Goal: Task Accomplishment & Management: Use online tool/utility

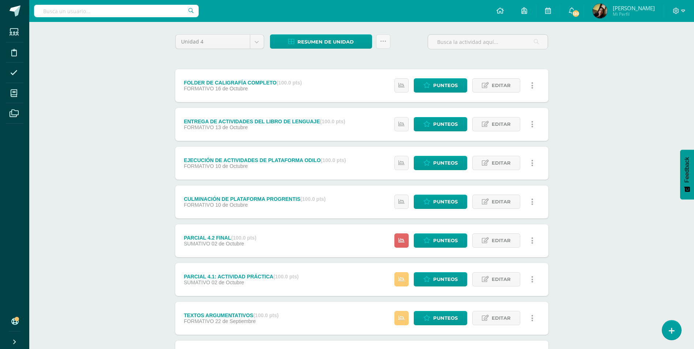
scroll to position [73, 0]
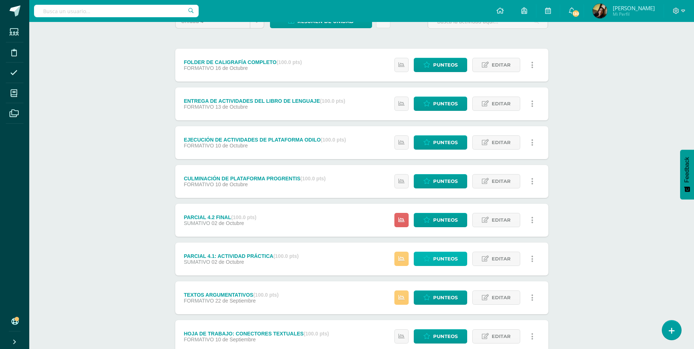
click at [440, 260] on span "Punteos" at bounding box center [445, 259] width 25 height 14
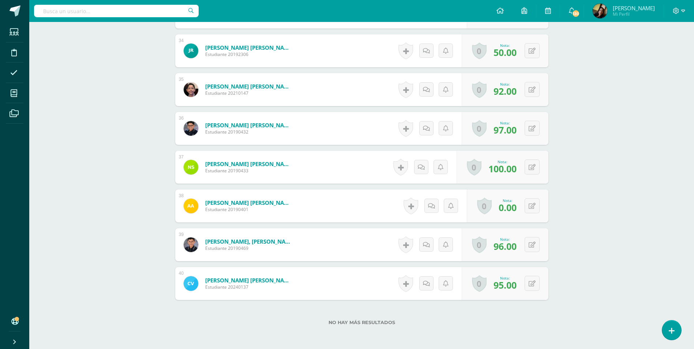
scroll to position [1548, 0]
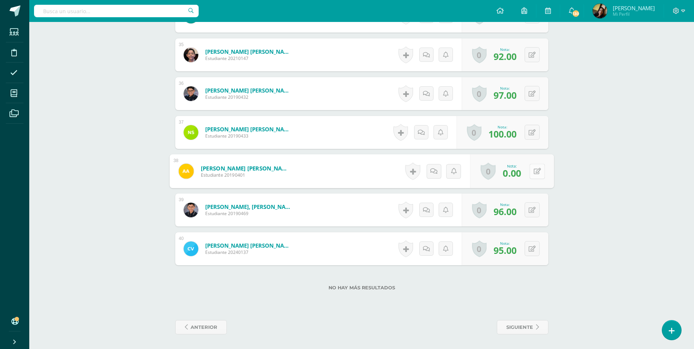
click at [531, 174] on button at bounding box center [536, 171] width 15 height 15
type input "93"
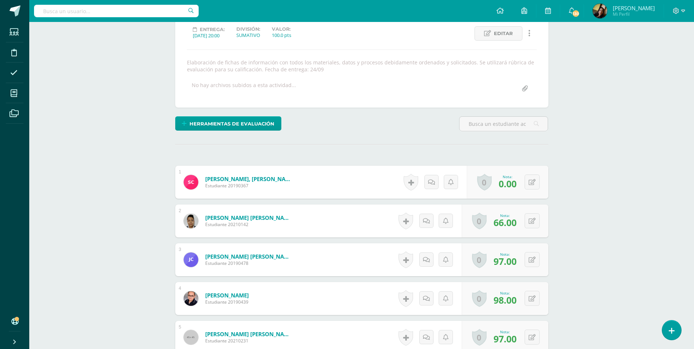
scroll to position [0, 0]
